Goal: Find specific page/section: Find specific page/section

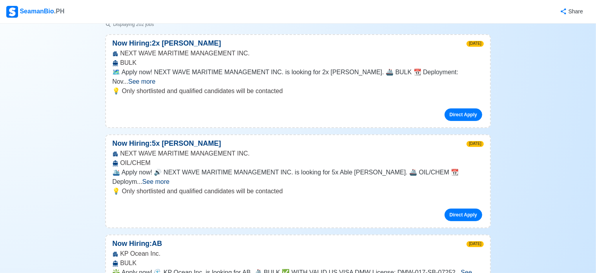
scroll to position [39, 0]
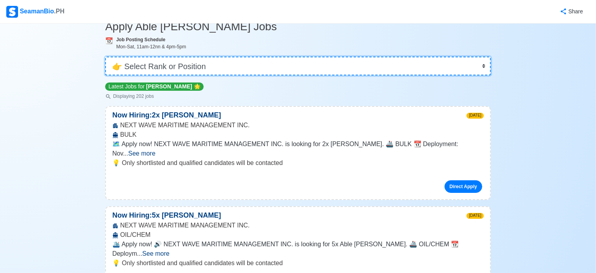
click at [201, 62] on select "👉 Select Rank or Position Master Chief Officer 2nd Officer 3rd Officer Junior O…" at bounding box center [298, 66] width 386 height 19
click at [105, 57] on select "👉 Select Rank or Position Master Chief Officer 2nd Officer 3rd Officer Junior O…" at bounding box center [298, 66] width 386 height 19
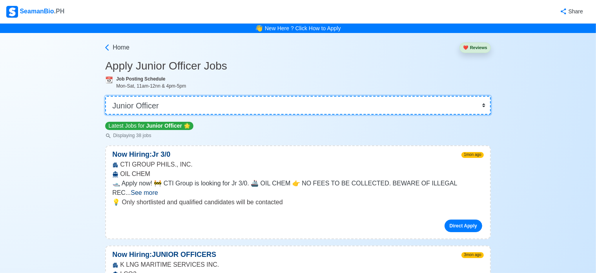
click at [373, 103] on select "👉 Select Rank or Position Master Chief Officer 2nd Officer 3rd Officer Junior O…" at bounding box center [298, 105] width 386 height 19
select select "[PERSON_NAME]"
click at [105, 96] on select "👉 Select Rank or Position Master Chief Officer 2nd Officer 3rd Officer Junior O…" at bounding box center [298, 105] width 386 height 19
